Goal: Task Accomplishment & Management: Manage account settings

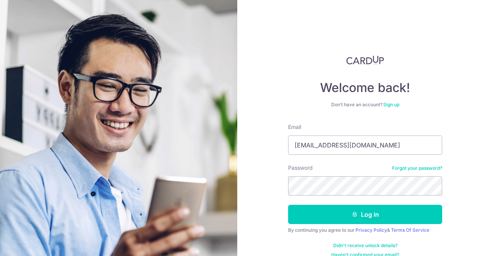
type input "[EMAIL_ADDRESS][DOMAIN_NAME]"
click at [288, 205] on button "Log in" at bounding box center [365, 214] width 154 height 19
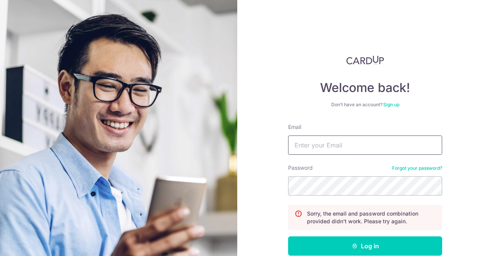
drag, startPoint x: 0, startPoint y: 0, endPoint x: 388, endPoint y: 143, distance: 413.7
click at [388, 143] on input "Email" at bounding box center [365, 145] width 154 height 19
type input "[EMAIL_ADDRESS][DOMAIN_NAME]"
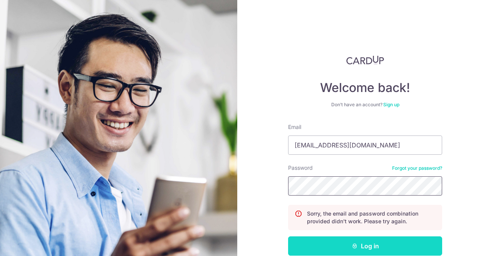
scroll to position [42, 0]
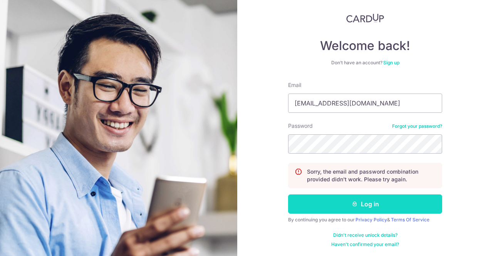
click at [355, 201] on icon "submit" at bounding box center [355, 204] width 6 height 6
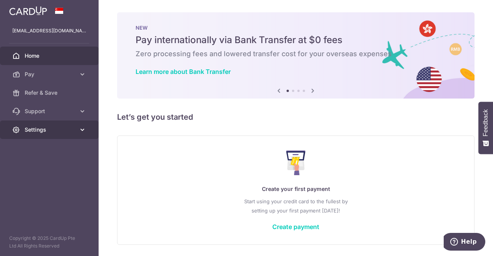
click at [80, 129] on icon at bounding box center [83, 130] width 8 height 8
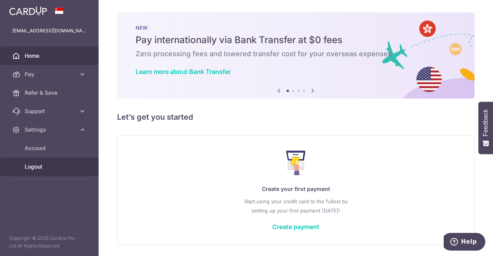
click at [27, 167] on span "Logout" at bounding box center [50, 167] width 51 height 8
